Goal: Go to known website: Access a specific website the user already knows

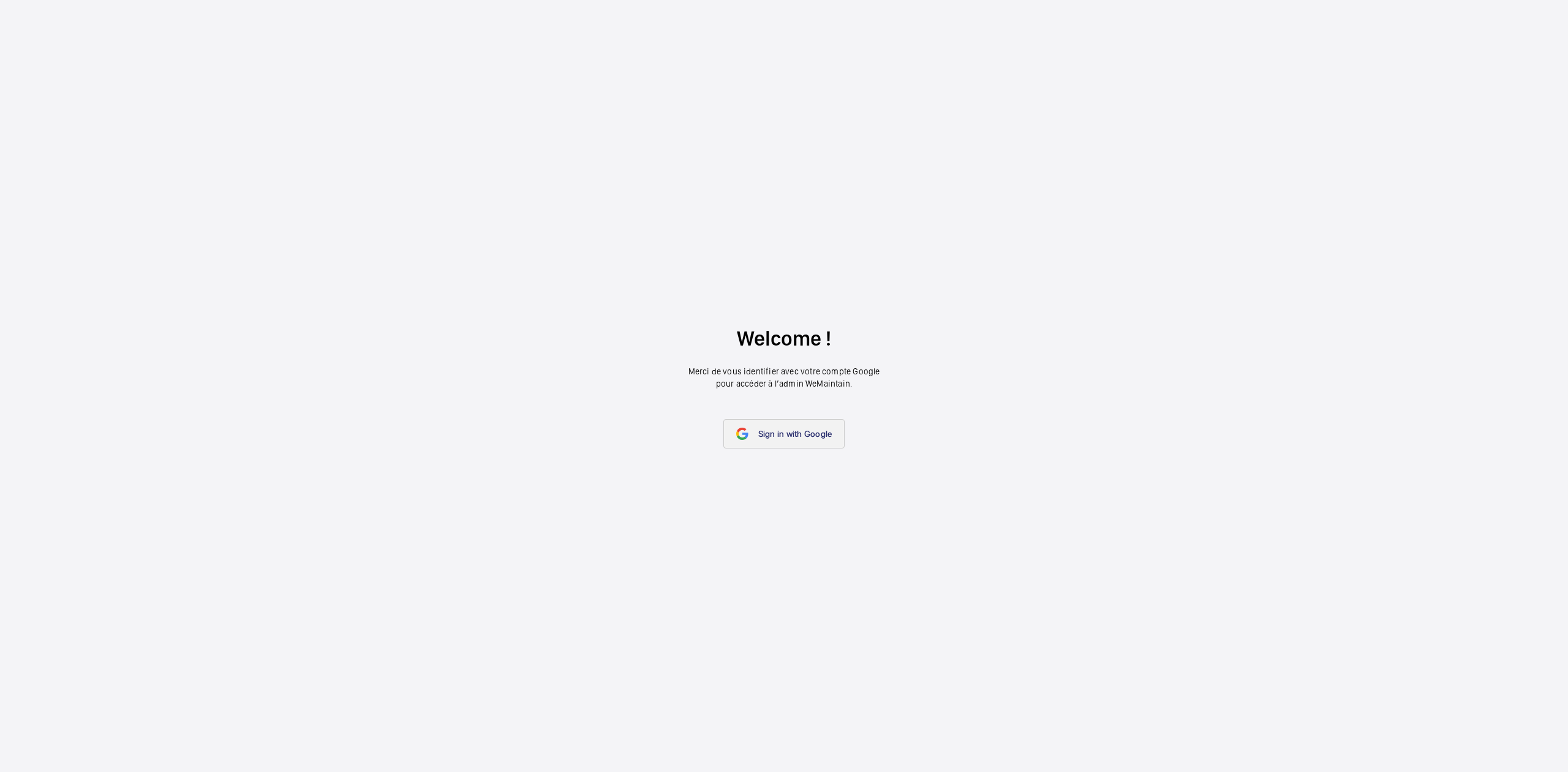
click at [766, 434] on span "Sign in with Google" at bounding box center [795, 433] width 74 height 10
